Goal: Find contact information: Find contact information

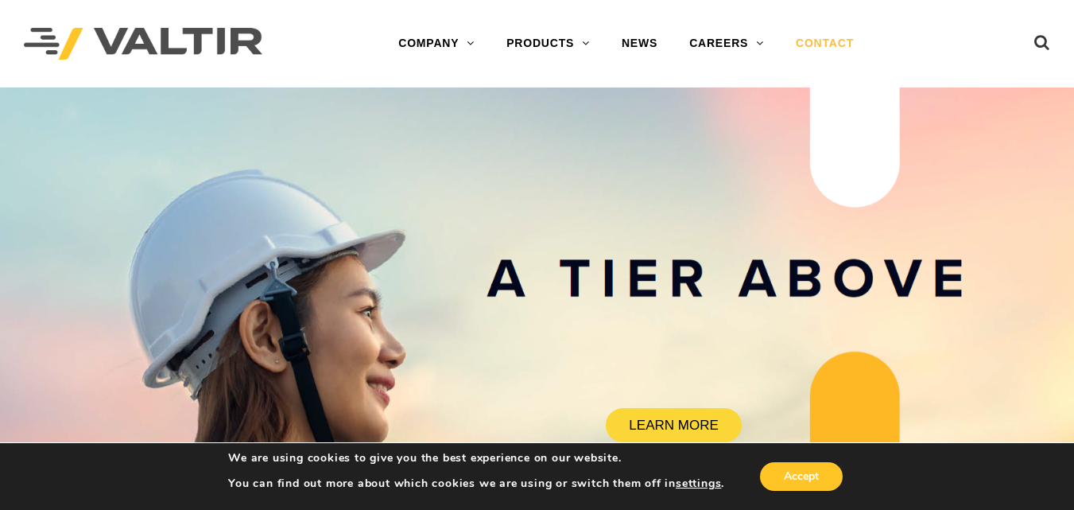
click at [840, 37] on link "CONTACT" at bounding box center [825, 44] width 90 height 32
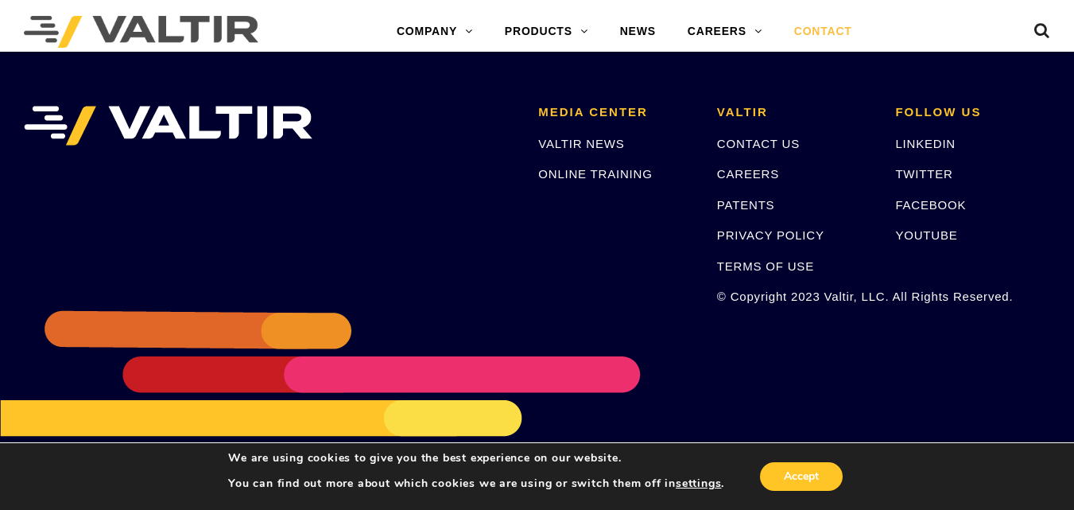
scroll to position [2254, 0]
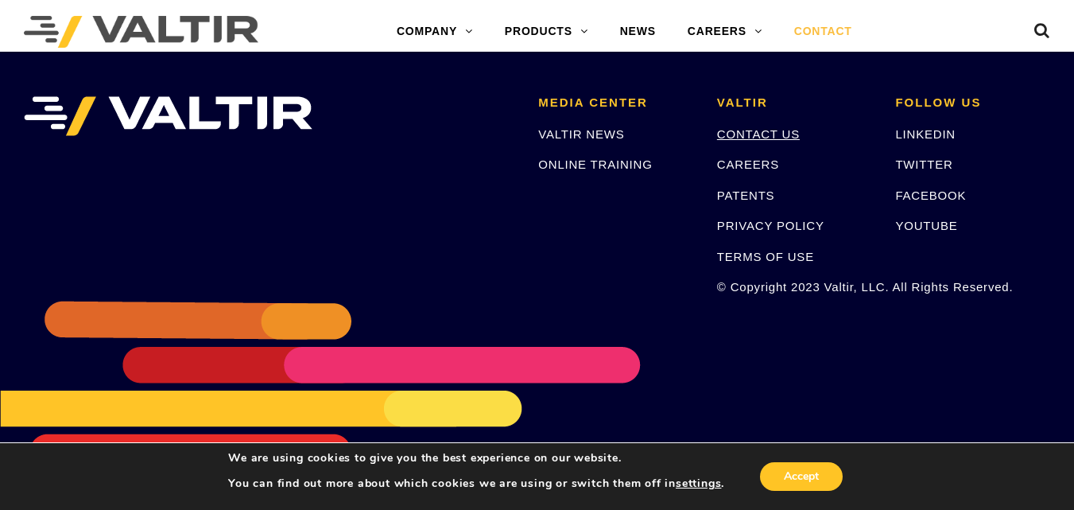
click at [743, 130] on link "CONTACT US" at bounding box center [758, 134] width 83 height 14
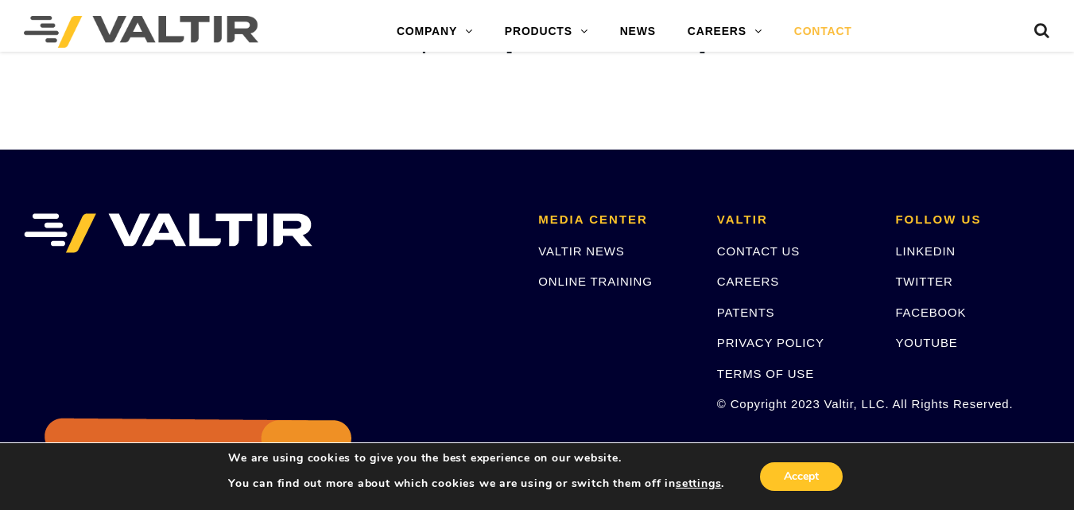
scroll to position [2254, 0]
